Goal: Task Accomplishment & Management: Use online tool/utility

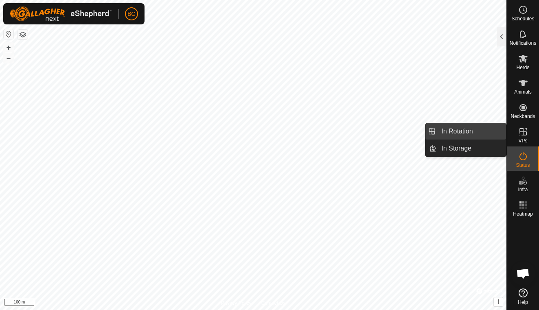
click at [474, 128] on link "In Rotation" at bounding box center [471, 131] width 70 height 16
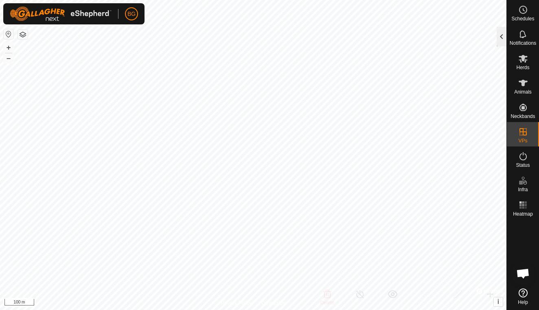
click at [502, 38] on div at bounding box center [501, 37] width 10 height 20
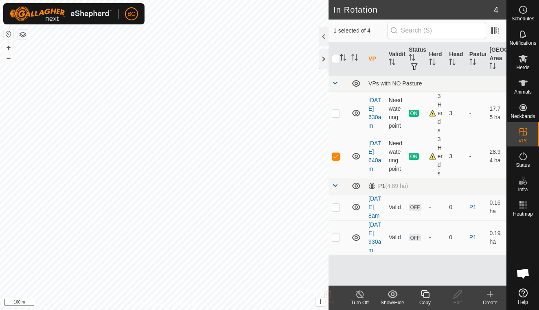
click at [490, 297] on icon at bounding box center [490, 294] width 0 height 6
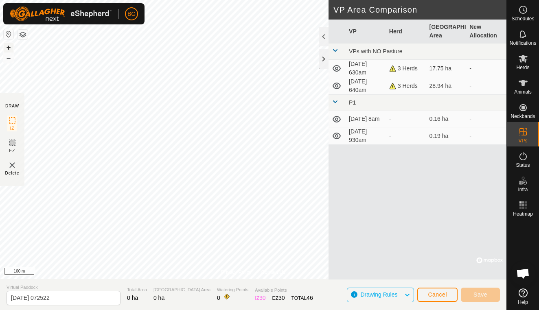
click at [8, 48] on button "+" at bounding box center [9, 48] width 10 height 10
click at [221, 269] on link "Privacy Policy" at bounding box center [236, 272] width 31 height 7
click at [221, 270] on link "Privacy Policy" at bounding box center [236, 272] width 31 height 7
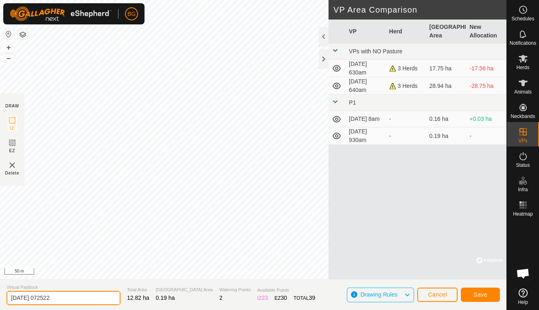
click at [65, 298] on input "[DATE] 072522" at bounding box center [64, 298] width 114 height 14
type input "[DATE] 730am"
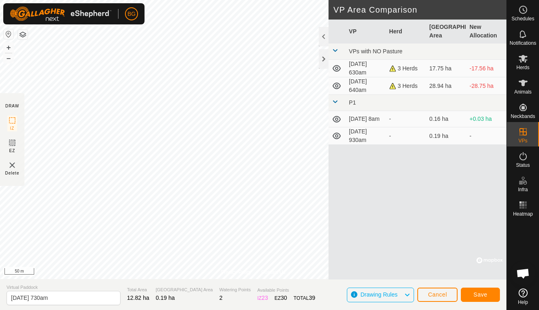
click at [485, 294] on span "Save" at bounding box center [480, 294] width 14 height 7
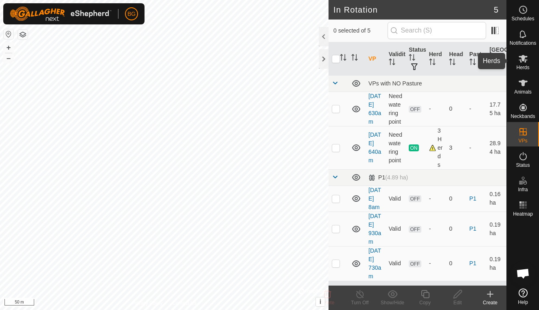
click at [519, 59] on icon at bounding box center [523, 59] width 10 height 10
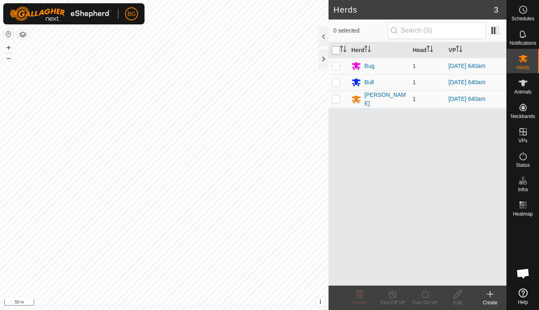
click at [334, 48] on input "checkbox" at bounding box center [336, 50] width 8 height 8
checkbox input "true"
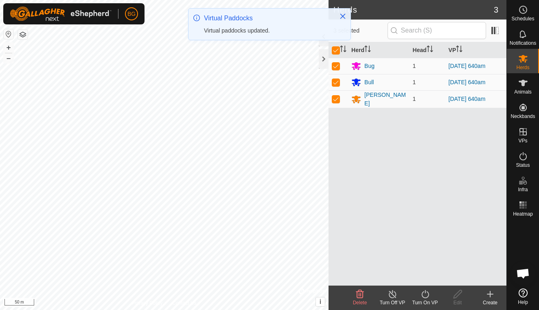
click at [426, 295] on icon at bounding box center [425, 294] width 10 height 10
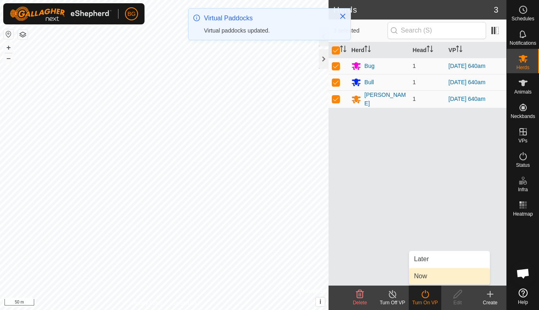
click at [424, 276] on link "Now" at bounding box center [449, 276] width 81 height 16
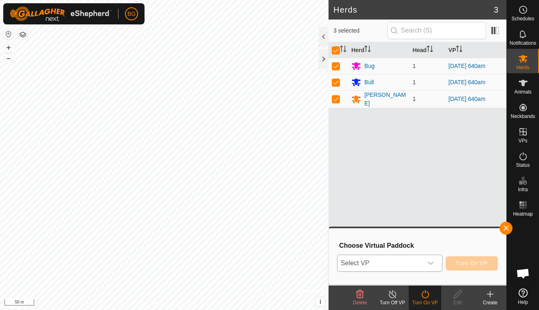
click at [425, 264] on div "dropdown trigger" at bounding box center [430, 263] width 16 height 16
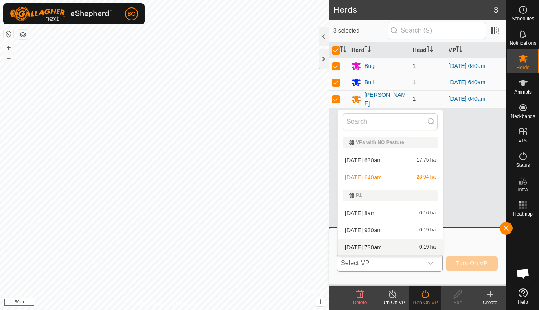
click at [380, 248] on li "[DATE] 730am 0.19 ha" at bounding box center [390, 247] width 105 height 16
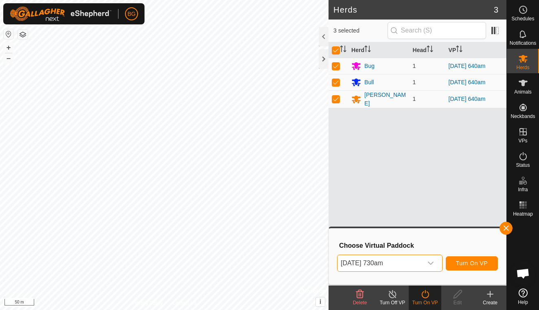
click at [470, 258] on button "Turn On VP" at bounding box center [472, 263] width 52 height 14
